Goal: Check status: Check status

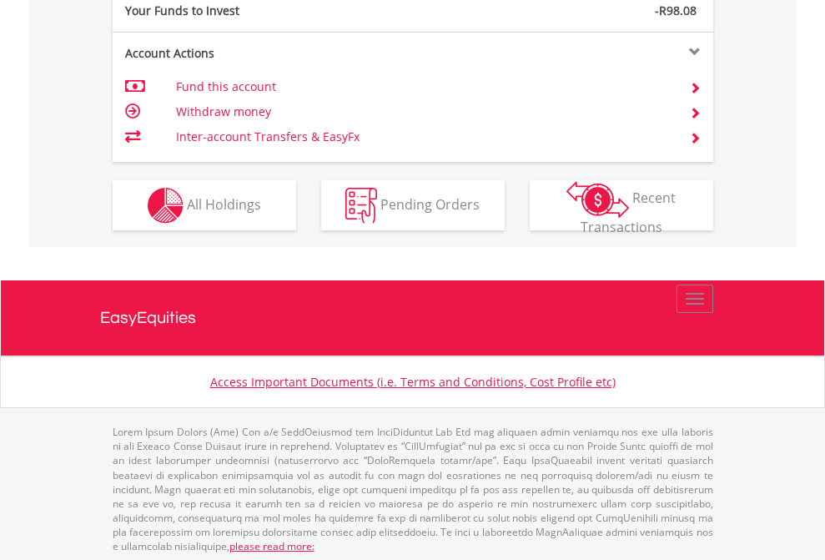
scroll to position [1667, 0]
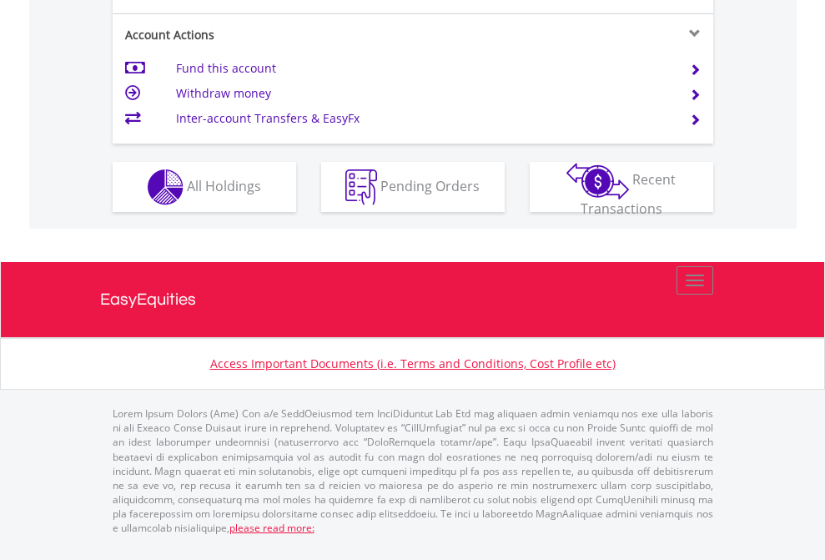
scroll to position [1633, 0]
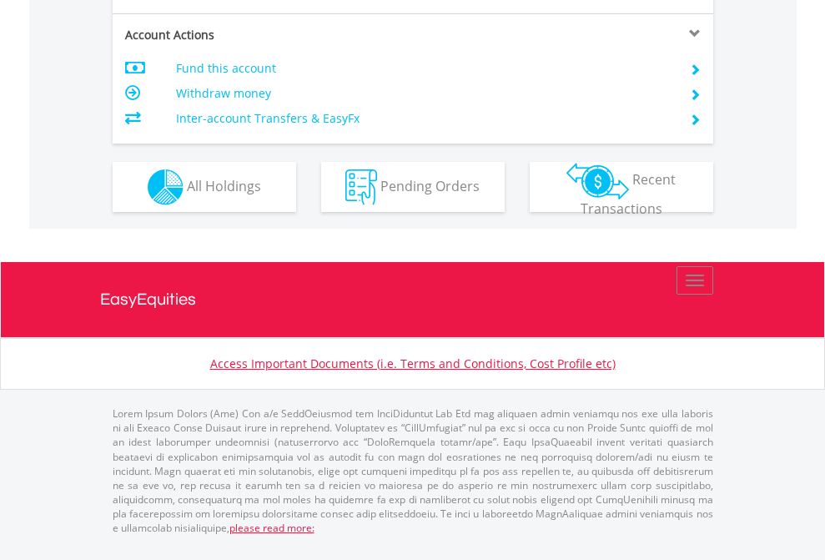
scroll to position [1567, 0]
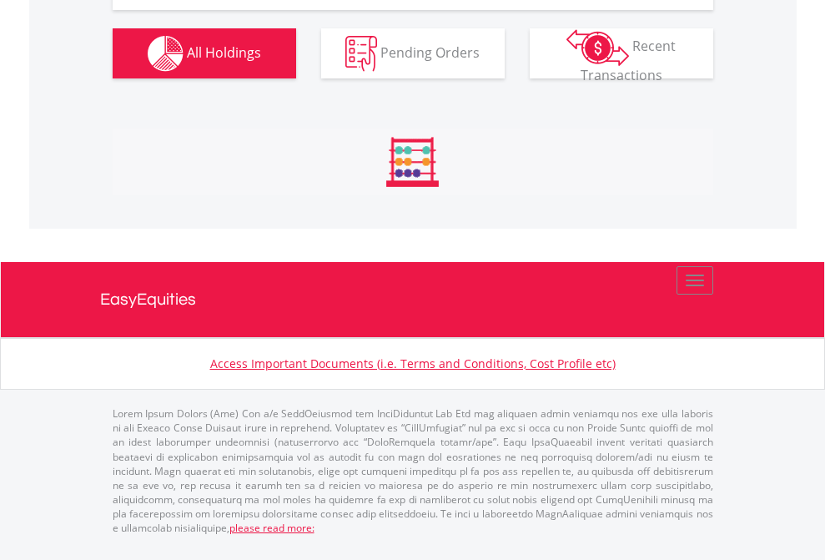
scroll to position [160, 262]
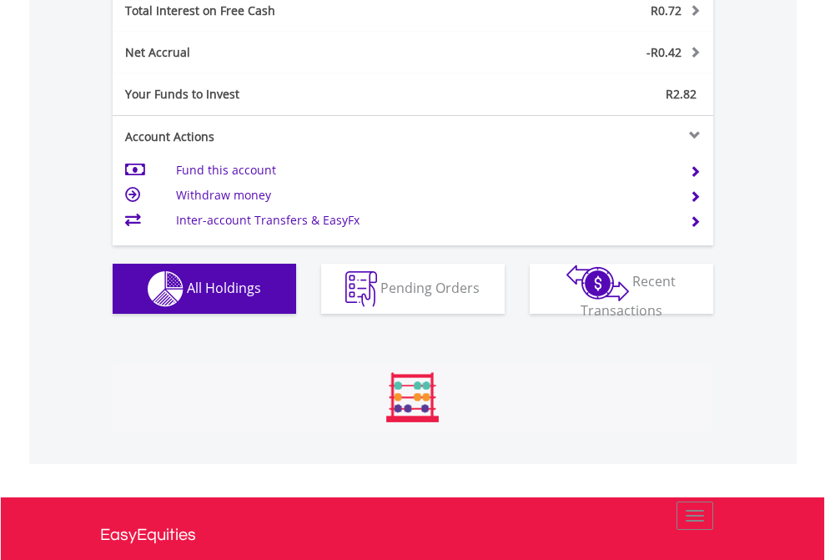
scroll to position [160, 262]
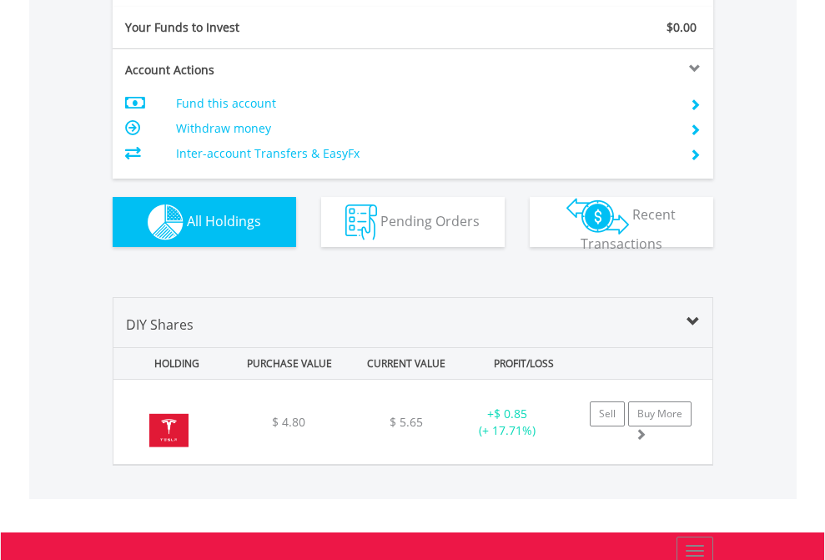
scroll to position [1856, 0]
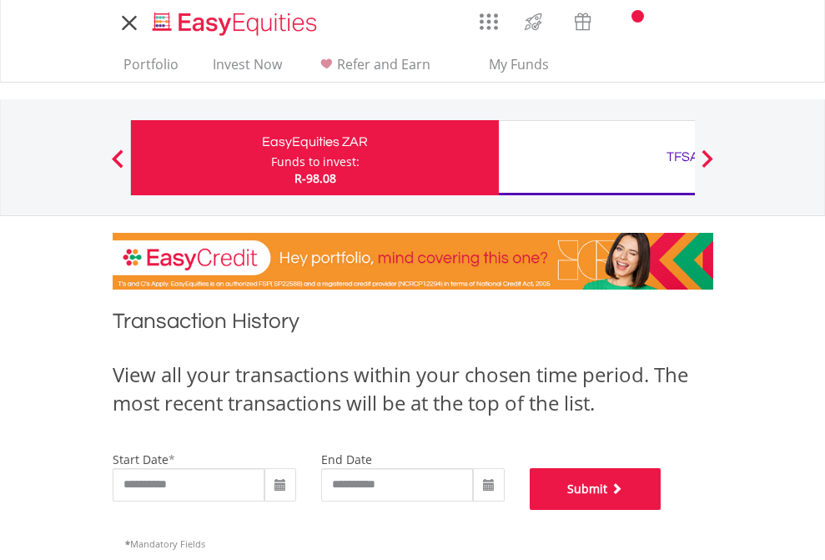
click at [662, 510] on button "Submit" at bounding box center [596, 489] width 132 height 42
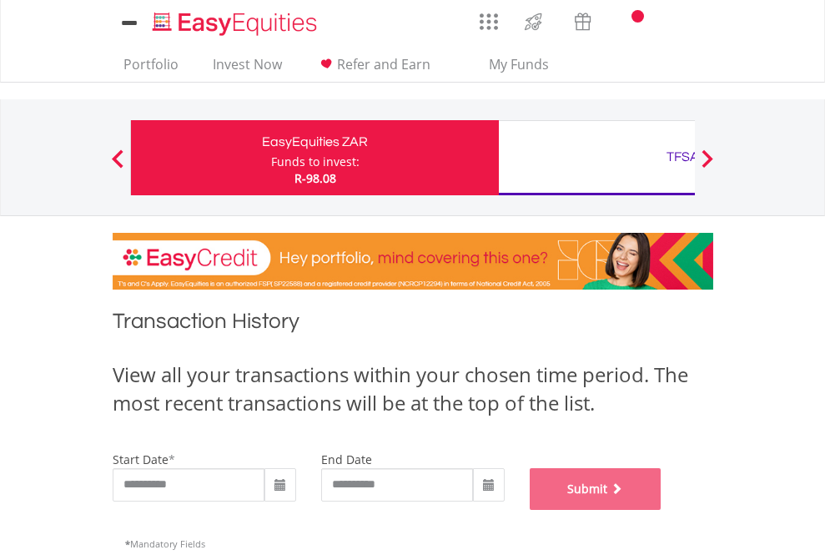
scroll to position [677, 0]
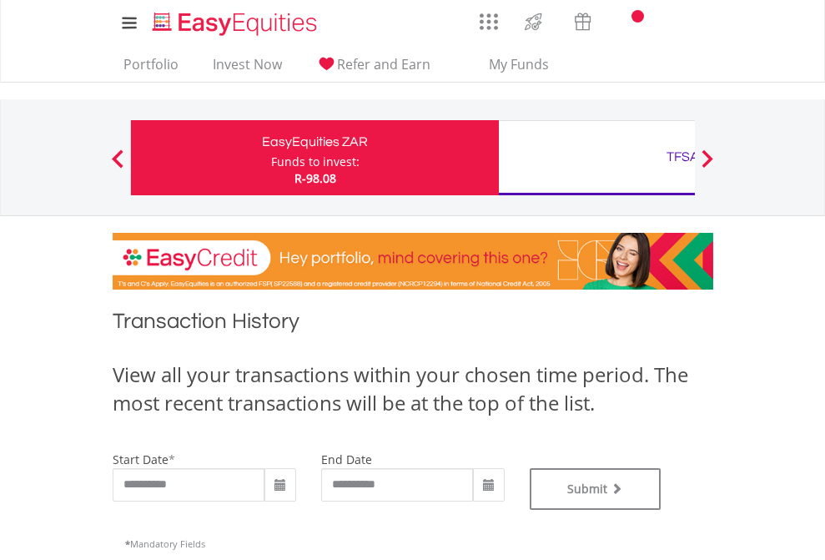
click at [597, 158] on div "TFSA" at bounding box center [683, 156] width 348 height 23
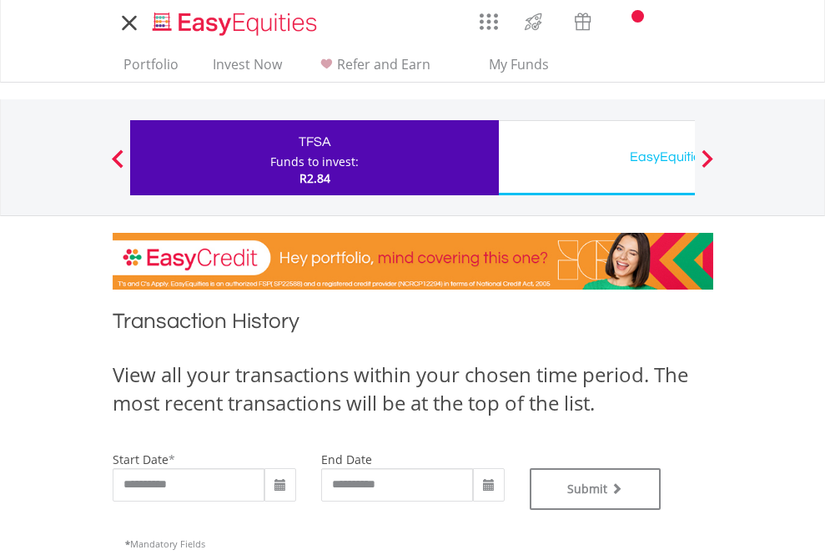
type input "**********"
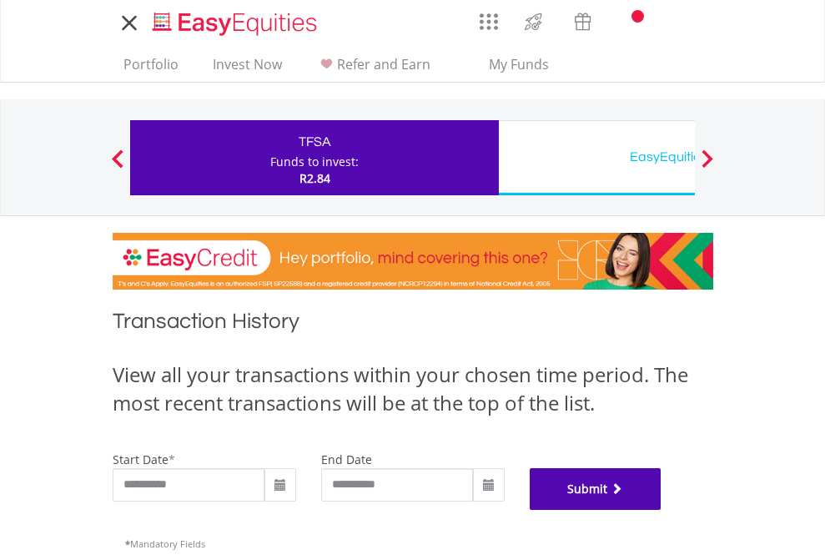
click at [662, 510] on button "Submit" at bounding box center [596, 489] width 132 height 42
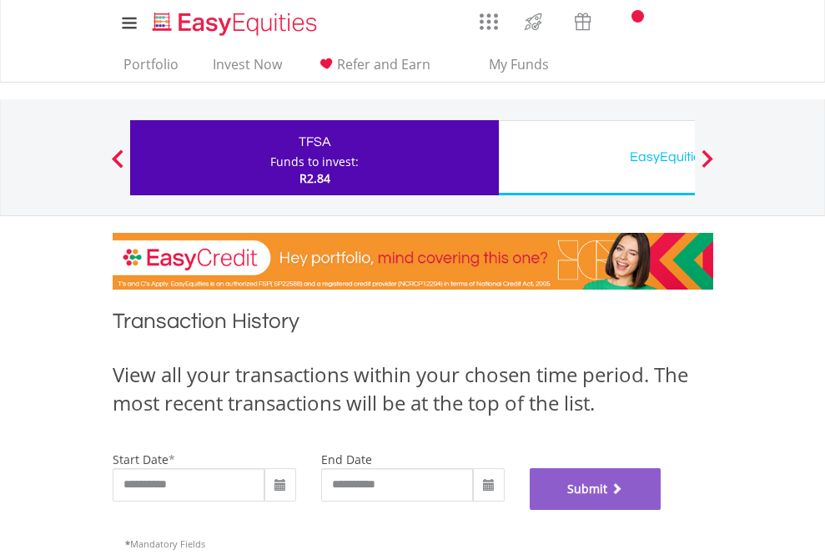
scroll to position [677, 0]
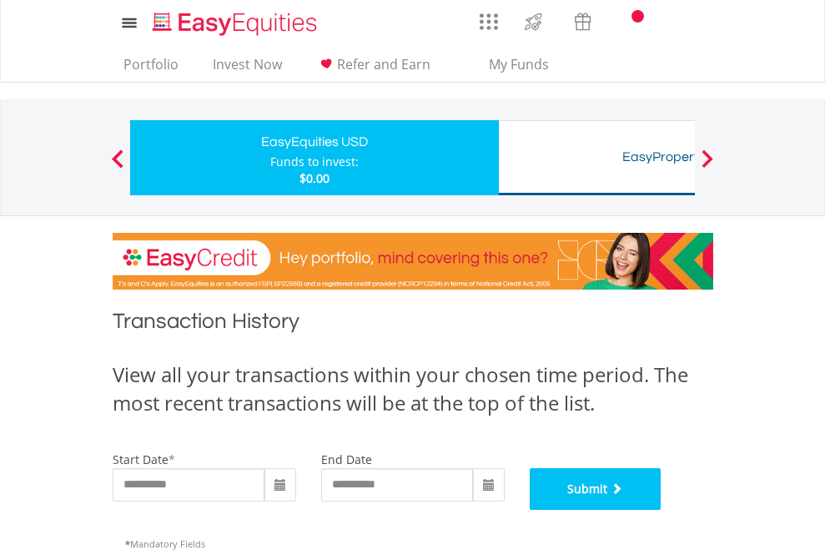
click at [662, 510] on button "Submit" at bounding box center [596, 489] width 132 height 42
